Goal: Communication & Community: Answer question/provide support

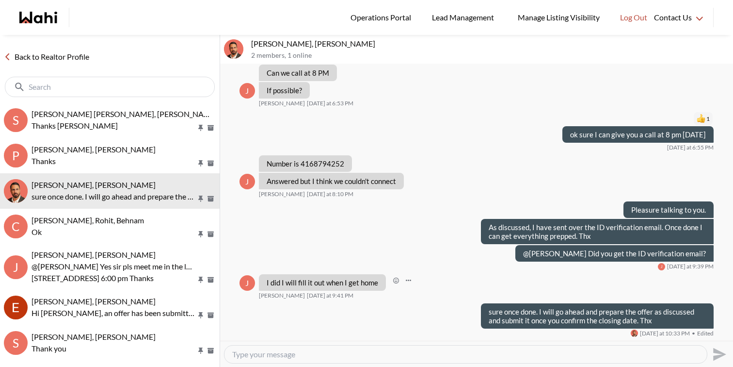
scroll to position [864, 0]
click at [434, 348] on div at bounding box center [466, 353] width 483 height 17
click at [434, 354] on textarea "Type your message" at bounding box center [465, 354] width 467 height 10
type textarea "F"
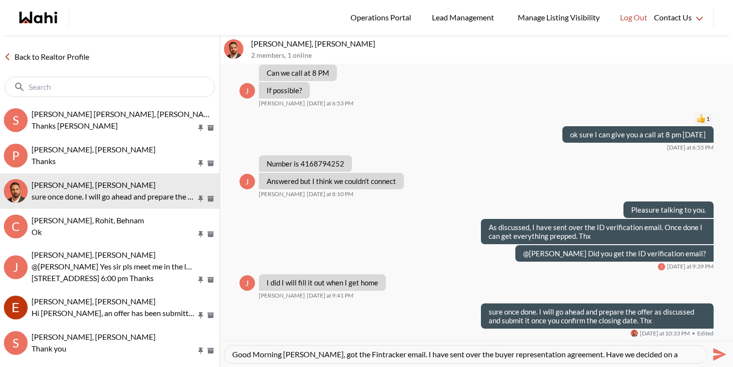
type textarea "Good Morning [PERSON_NAME], got the Fintracker email. I have sent over the buye…"
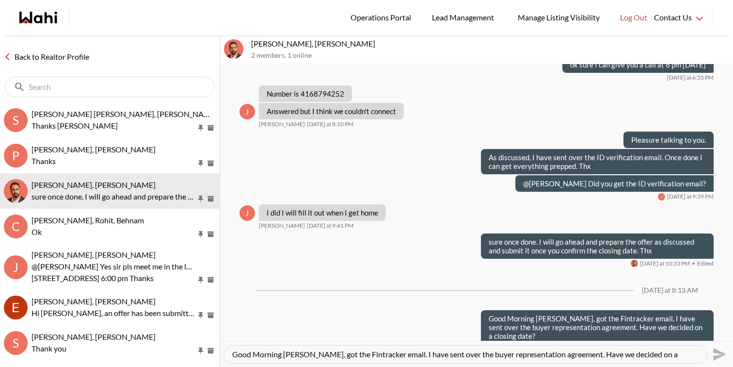
scroll to position [941, 0]
